Goal: Task Accomplishment & Management: Use online tool/utility

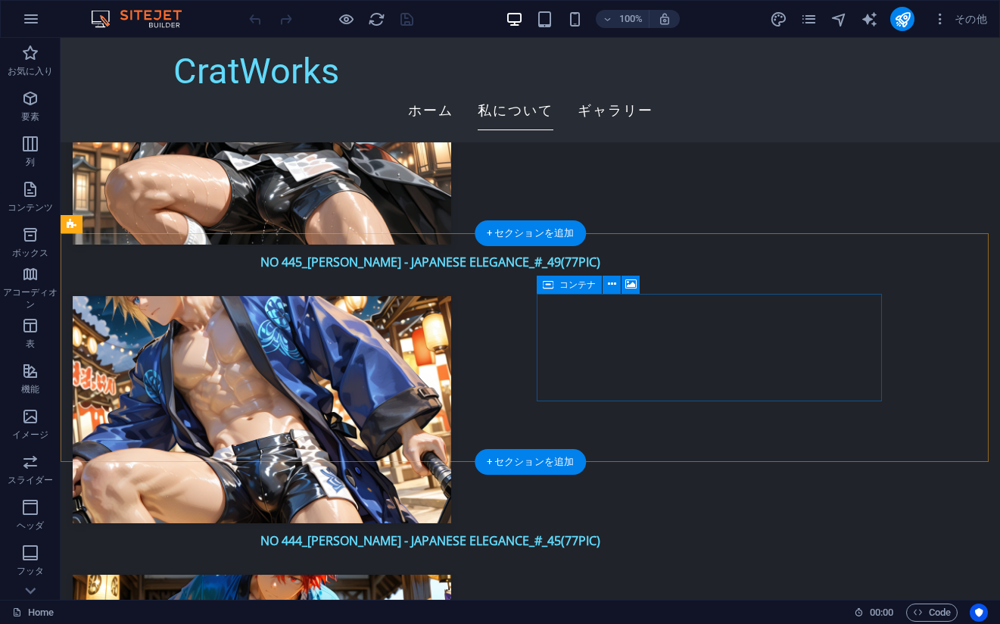
scroll to position [3785, 0]
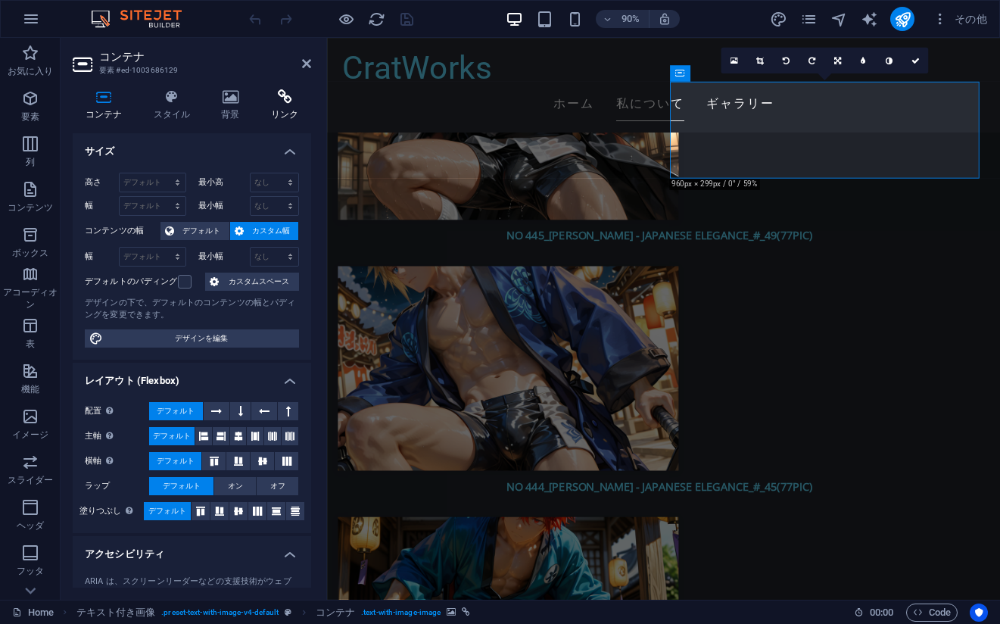
click at [279, 106] on h4 "リンク" at bounding box center [284, 105] width 53 height 32
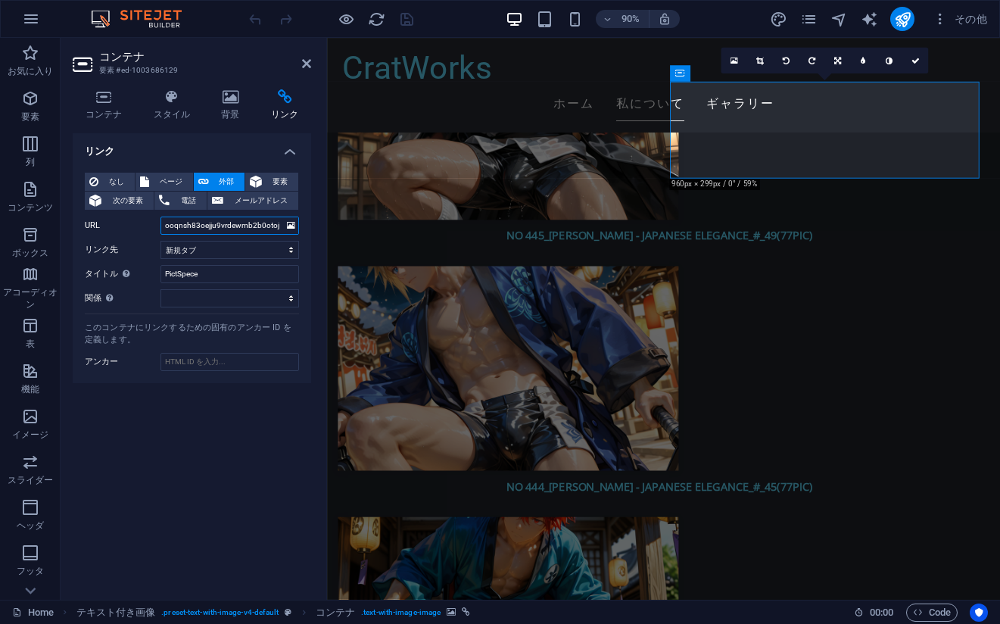
click at [197, 219] on input "ooqnsh83oejju9vrdewmb2b0otojv2pw" at bounding box center [229, 226] width 139 height 18
click at [197, 220] on input "ooqnsh83oejju9vrdewmb2b0otojv2pw" at bounding box center [229, 226] width 139 height 18
paste input "[URL][DOMAIN_NAME]"
type input "[URL][DOMAIN_NAME]"
click at [406, 24] on icon "save" at bounding box center [406, 19] width 17 height 17
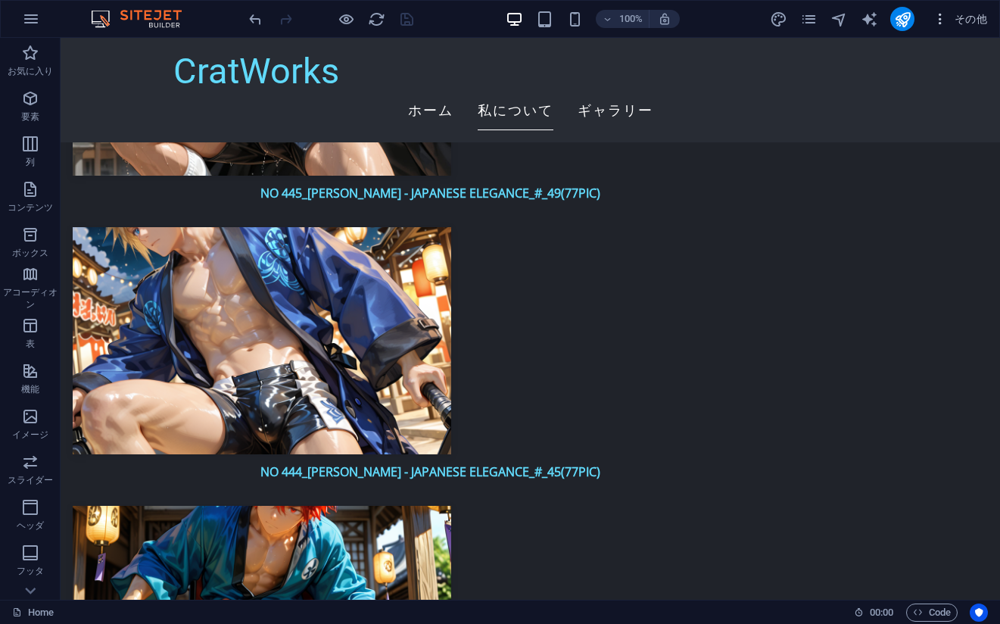
click at [952, 18] on span "その他" at bounding box center [960, 18] width 55 height 15
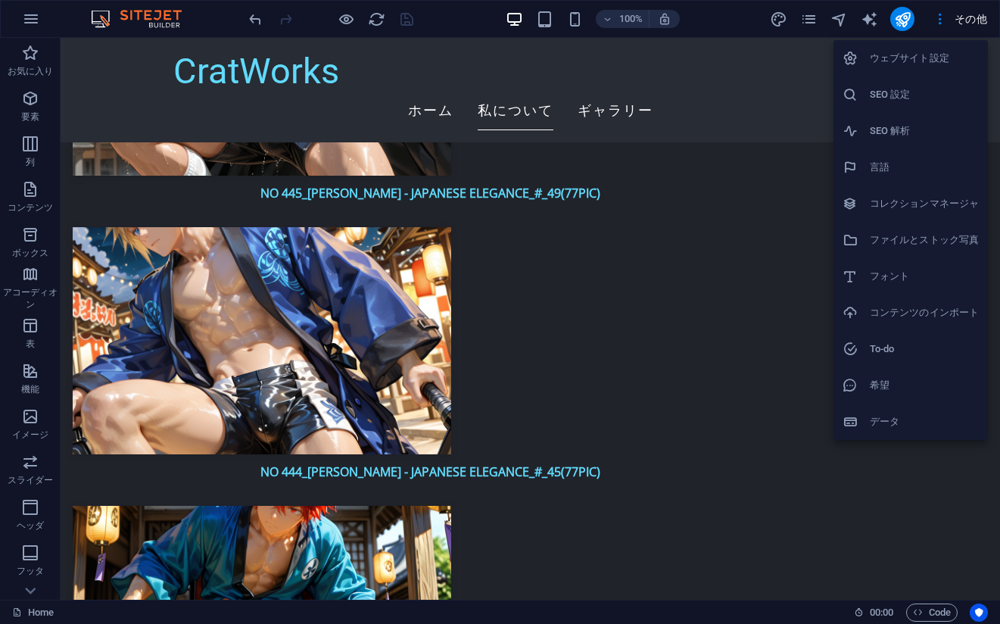
click at [921, 194] on li "コレクションマネージャ" at bounding box center [911, 203] width 154 height 36
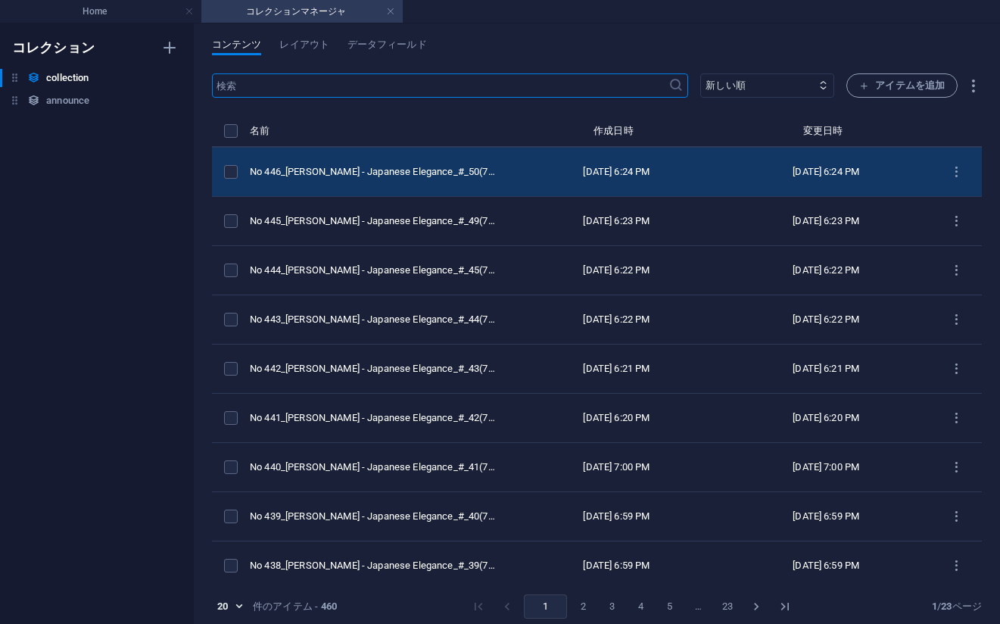
click at [373, 176] on div "No 446_[PERSON_NAME] - Japanese Elegance_#_50(75PIC)" at bounding box center [375, 172] width 250 height 14
select select "[PERSON_NAME] - Japanese Elegance"
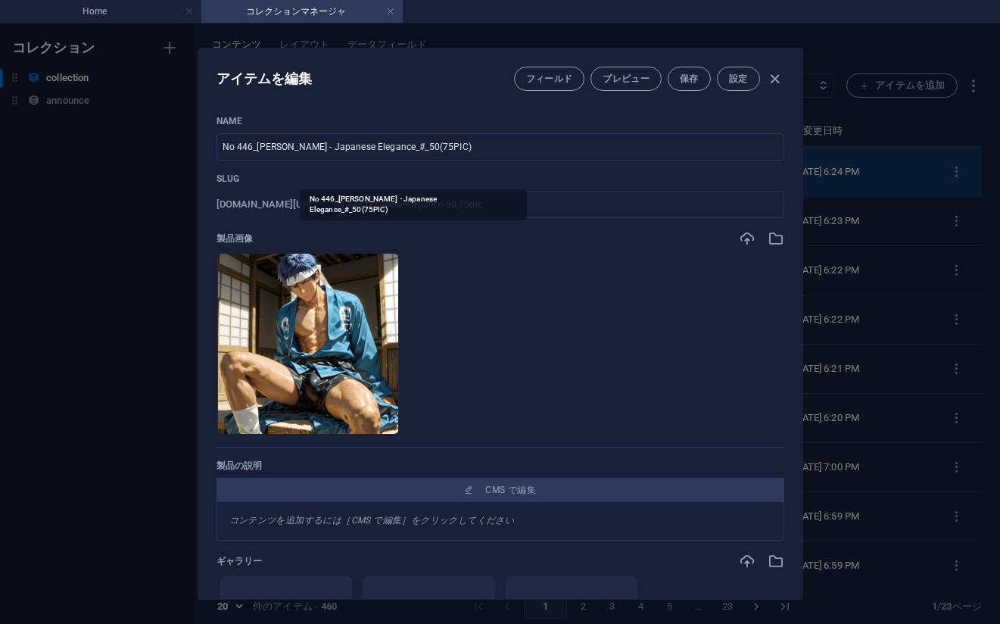
click at [373, 176] on p "Slug" at bounding box center [501, 179] width 568 height 12
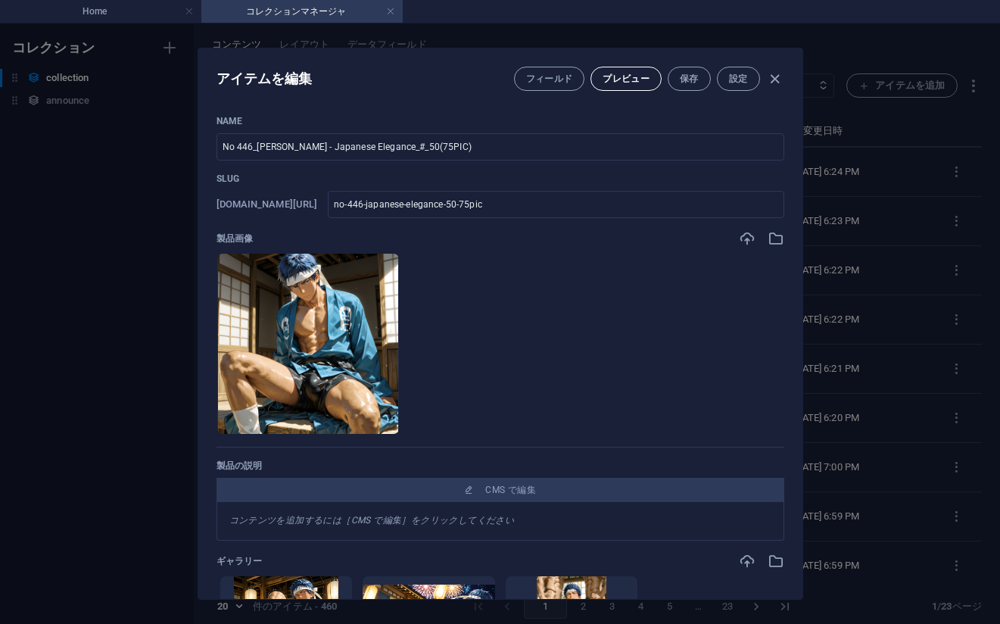
click at [629, 81] on span "プレビュー" at bounding box center [626, 79] width 47 height 12
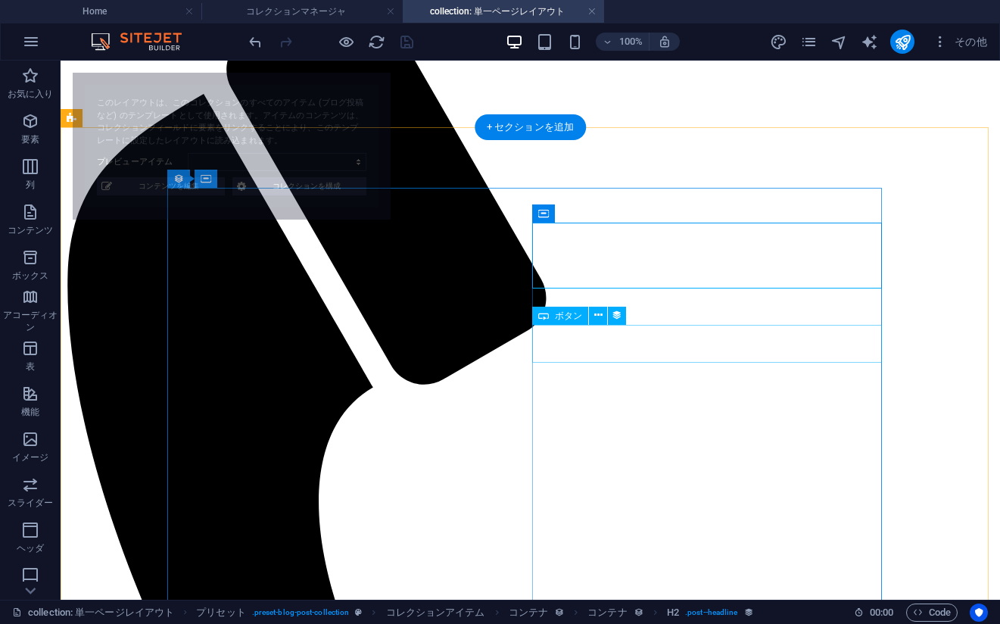
scroll to position [227, 0]
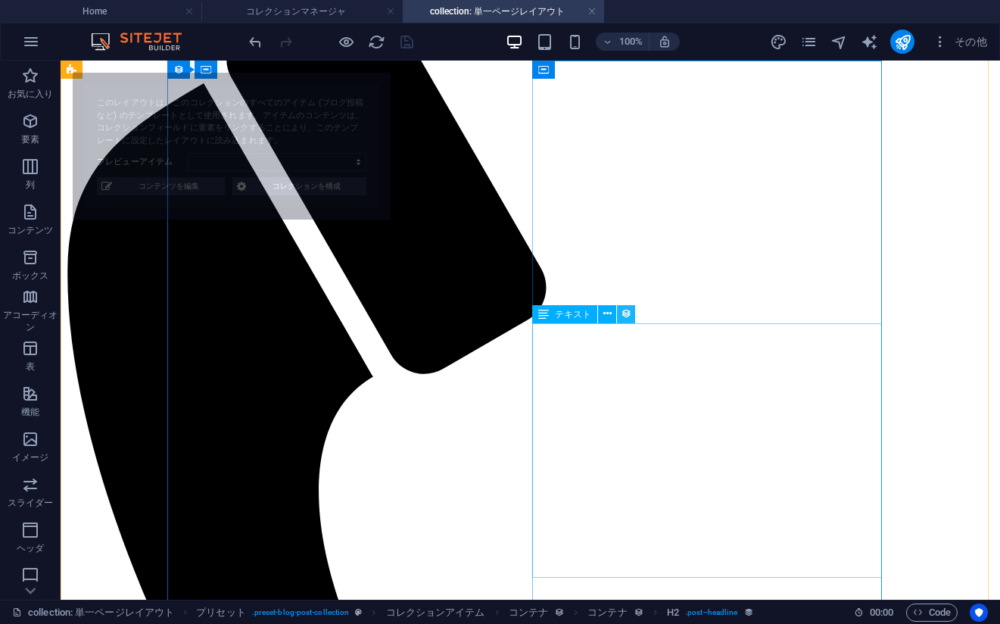
select select "68df9647532d2d6f150ef8a5"
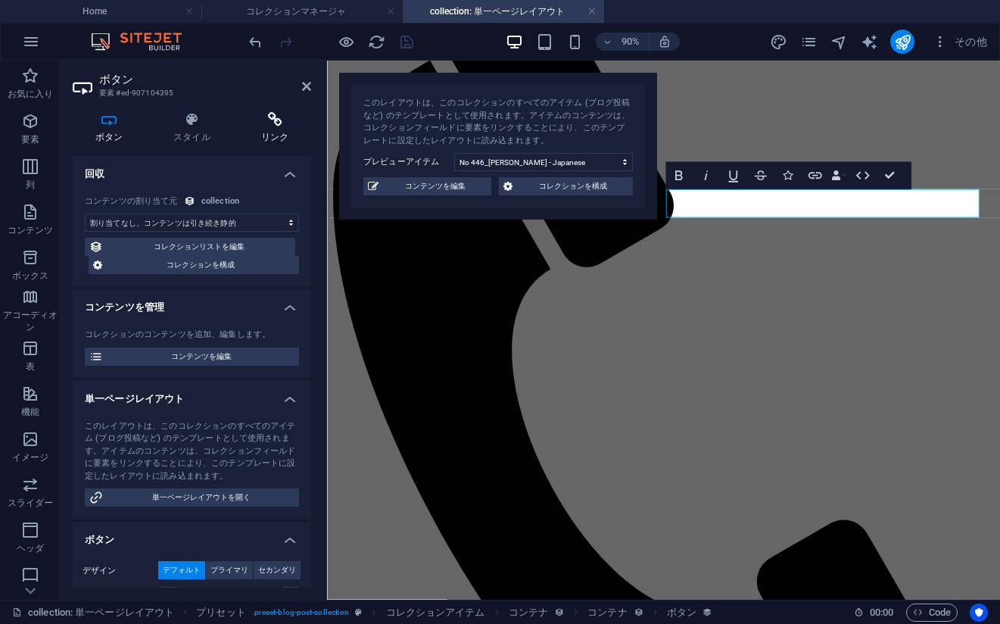
click at [263, 124] on icon at bounding box center [274, 119] width 73 height 15
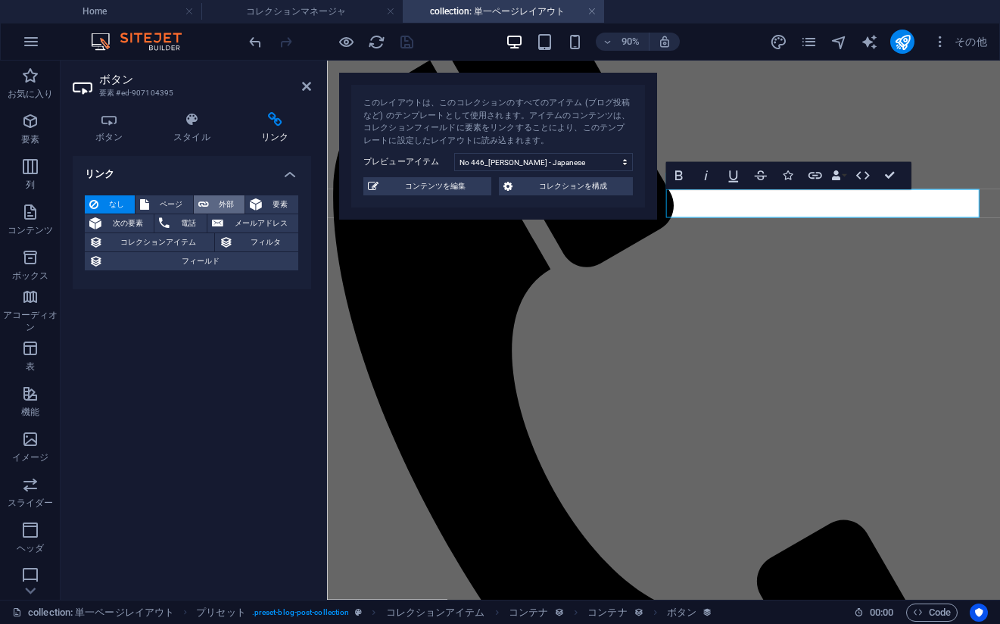
click at [219, 206] on span "外部" at bounding box center [226, 204] width 27 height 18
select select "blank"
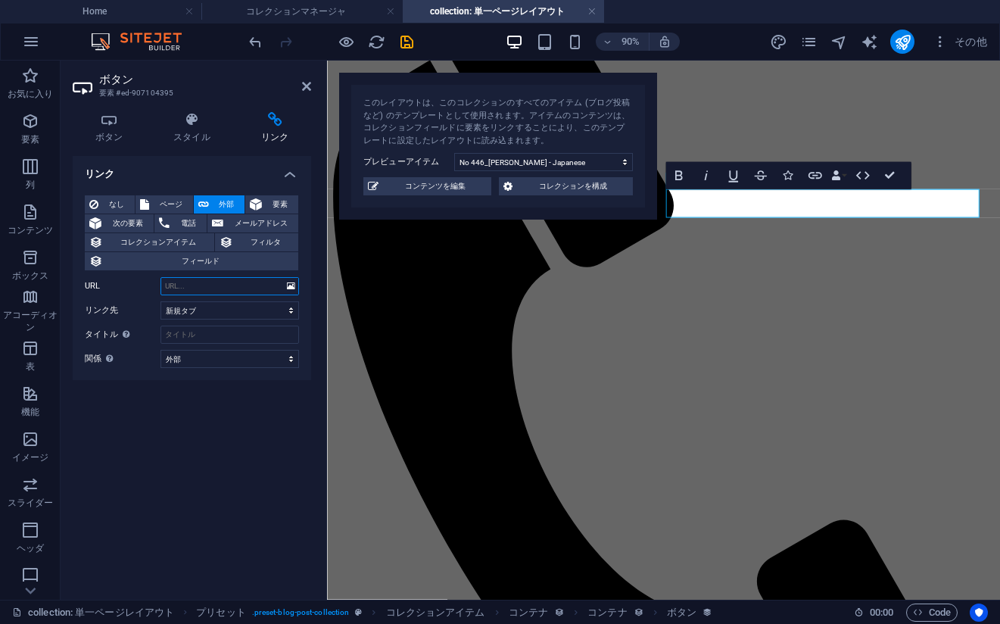
paste input "[URL][DOMAIN_NAME]"
type input "[URL][DOMAIN_NAME]"
click at [408, 46] on icon "save" at bounding box center [406, 41] width 17 height 17
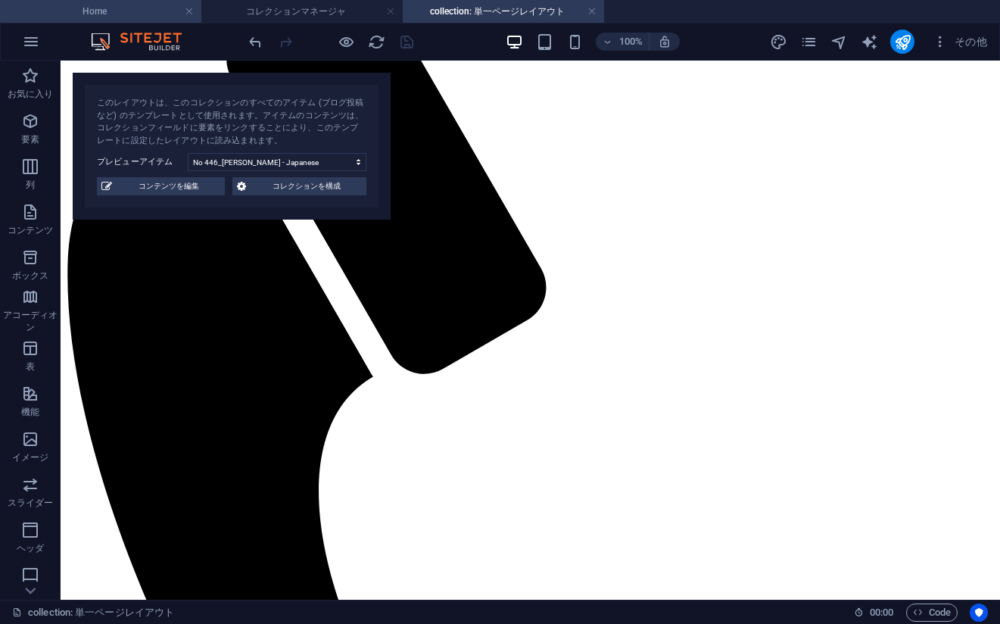
click at [107, 2] on li "Home" at bounding box center [100, 11] width 201 height 23
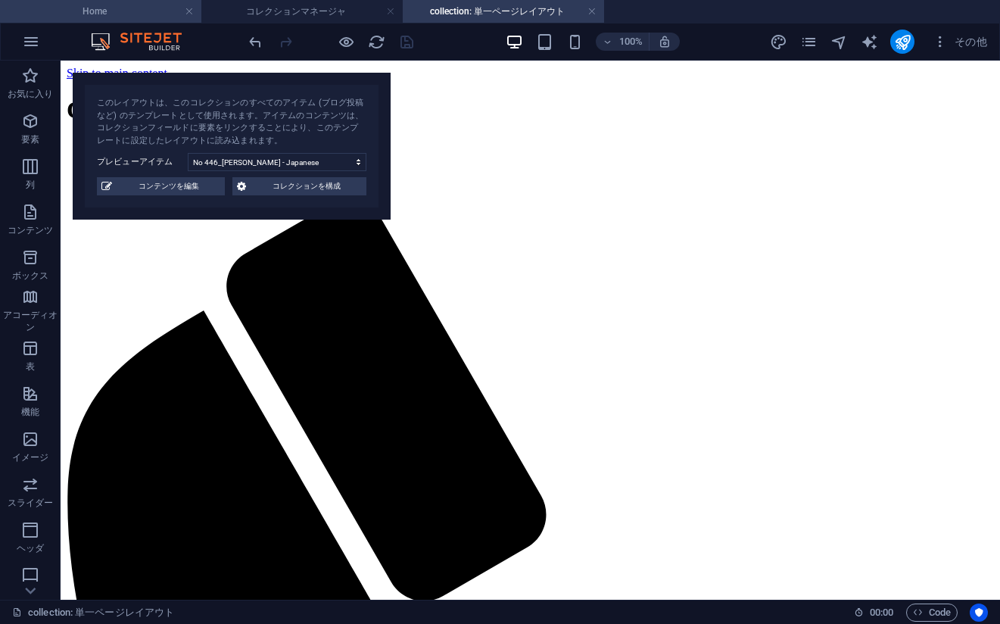
scroll to position [3785, 0]
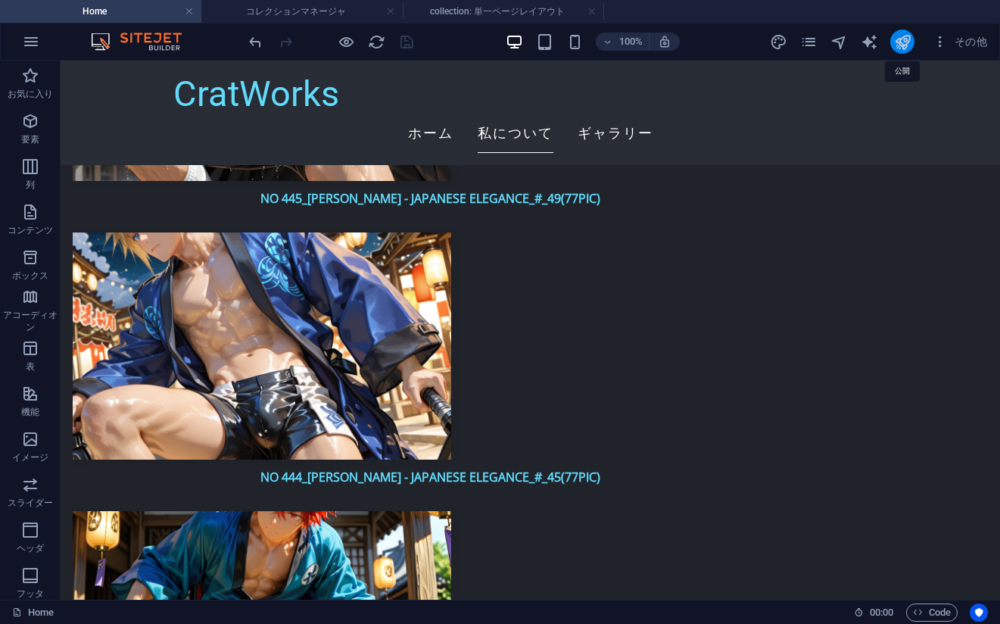
drag, startPoint x: 905, startPoint y: 40, endPoint x: 906, endPoint y: 50, distance: 9.9
click at [905, 40] on icon "publish" at bounding box center [902, 41] width 17 height 17
